Goal: Task Accomplishment & Management: Use online tool/utility

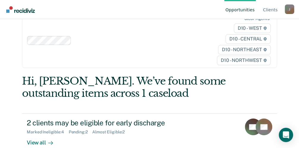
scroll to position [27, 0]
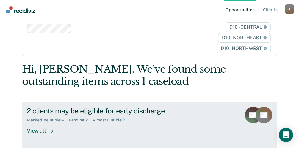
click at [51, 131] on icon at bounding box center [51, 130] width 1 height 3
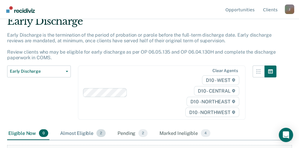
scroll to position [79, 0]
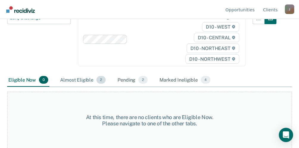
click at [84, 80] on div "Almost Eligible 2" at bounding box center [83, 79] width 48 height 13
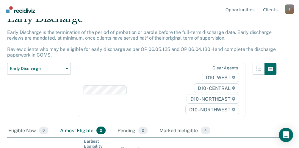
scroll to position [0, 0]
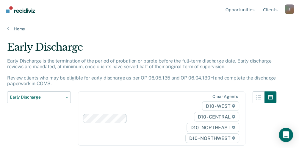
click at [191, 16] on nav "Opportunities Client s [EMAIL_ADDRESS][US_STATE][DOMAIN_NAME] J Profile How it …" at bounding box center [149, 9] width 289 height 19
